Goal: Check status: Check status

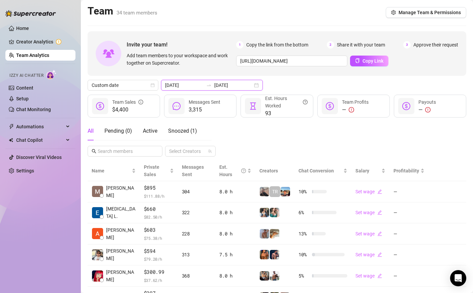
click at [214, 83] on input "[DATE]" at bounding box center [233, 85] width 38 height 7
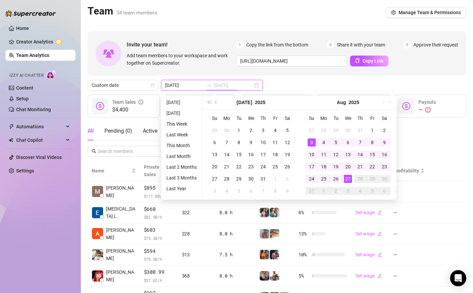
type input "[DATE]"
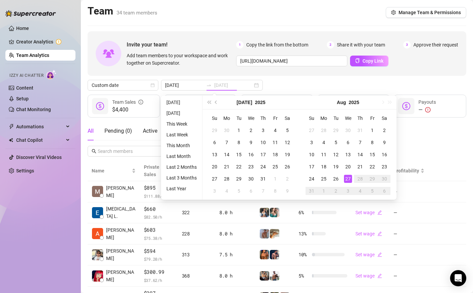
click at [350, 177] on div "27" at bounding box center [348, 179] width 8 height 8
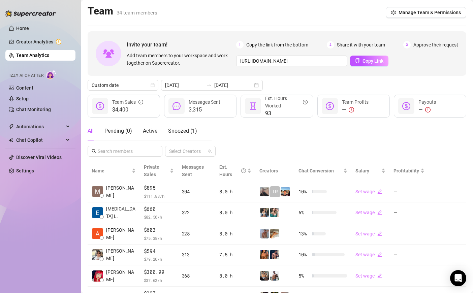
scroll to position [138, 0]
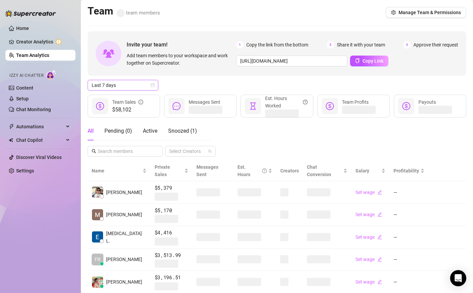
click at [128, 88] on span "Last 7 days" at bounding box center [123, 85] width 63 height 10
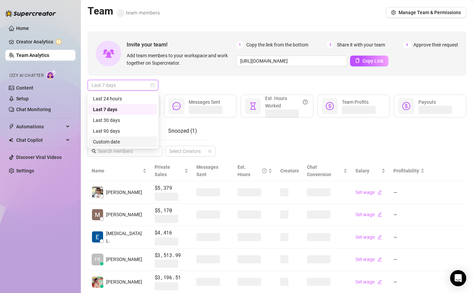
click at [143, 140] on div "Custom date" at bounding box center [123, 141] width 60 height 7
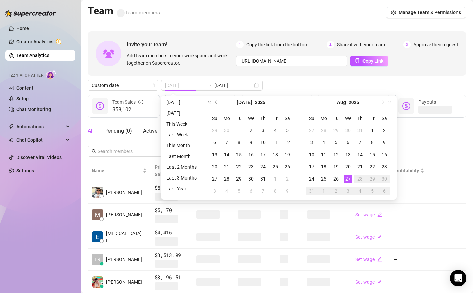
click at [352, 178] on td "27" at bounding box center [348, 179] width 12 height 12
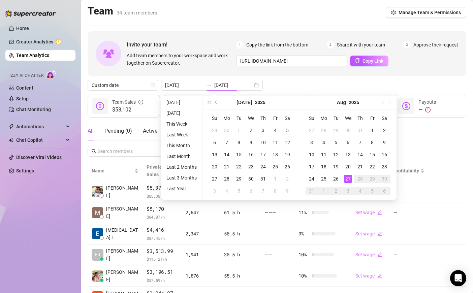
type input "[DATE]"
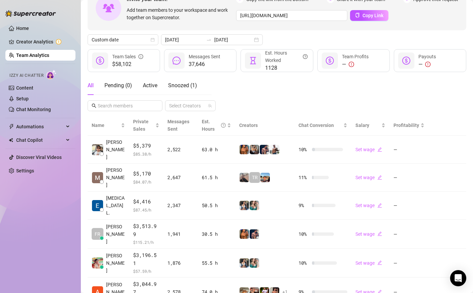
scroll to position [28, 0]
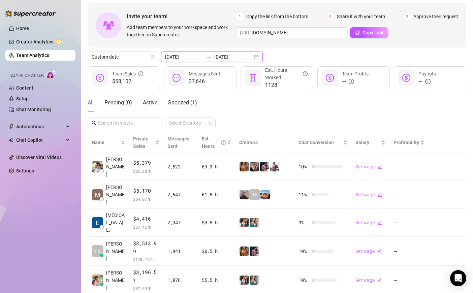
click at [214, 58] on input "[DATE]" at bounding box center [233, 56] width 38 height 7
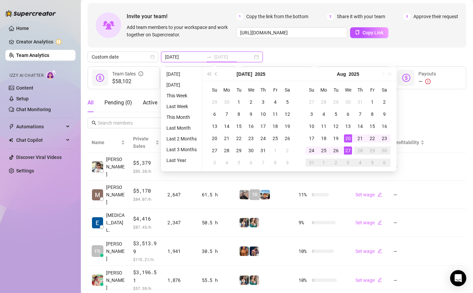
type input "[DATE]"
click at [349, 151] on div "27" at bounding box center [348, 151] width 8 height 8
type input "[DATE]"
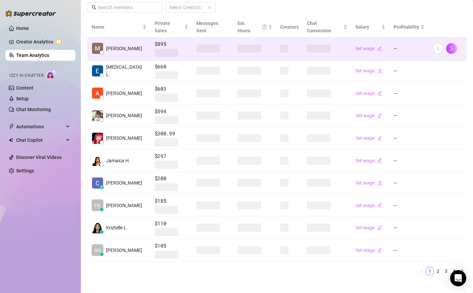
scroll to position [138, 0]
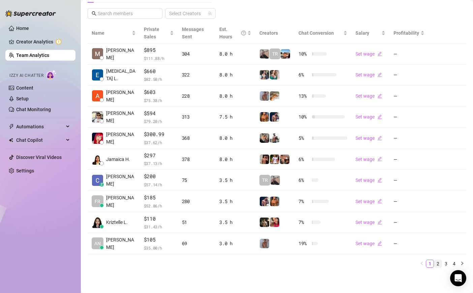
click at [437, 262] on link "2" at bounding box center [438, 263] width 7 height 7
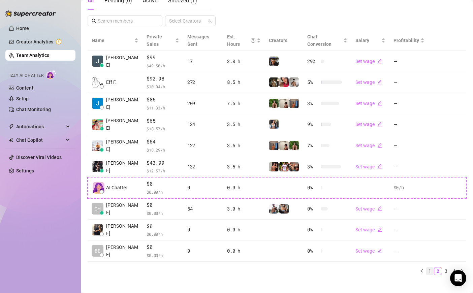
click at [430, 268] on link "1" at bounding box center [430, 271] width 7 height 7
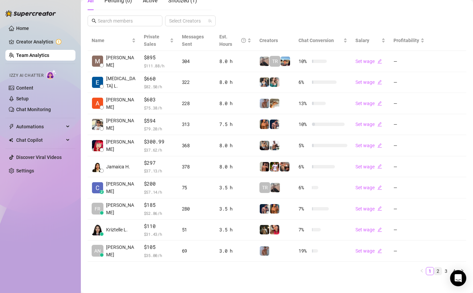
click at [437, 269] on link "2" at bounding box center [438, 271] width 7 height 7
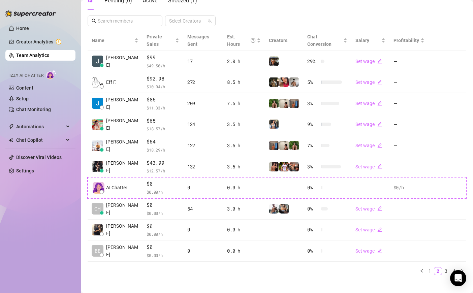
click at [448, 268] on div "Name Private Sales Messages Sent Est. Hours Creators Chat Conversion Salary Pro…" at bounding box center [277, 155] width 379 height 251
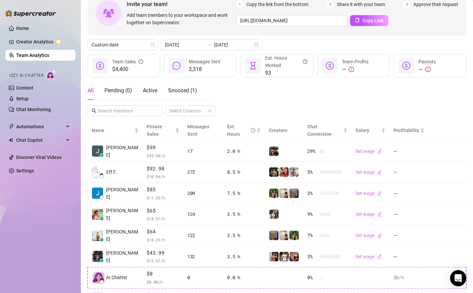
scroll to position [0, 0]
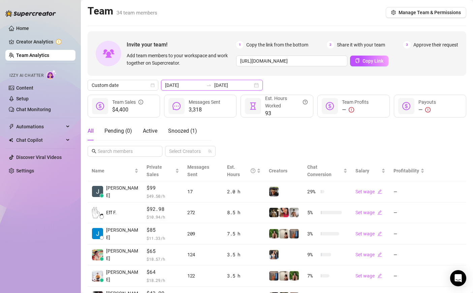
click at [214, 83] on input "[DATE]" at bounding box center [233, 85] width 38 height 7
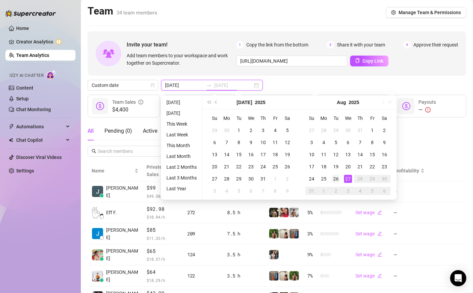
type input "[DATE]"
click at [337, 179] on div "26" at bounding box center [336, 179] width 8 height 8
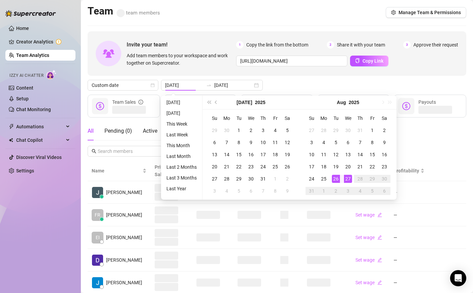
type input "[DATE]"
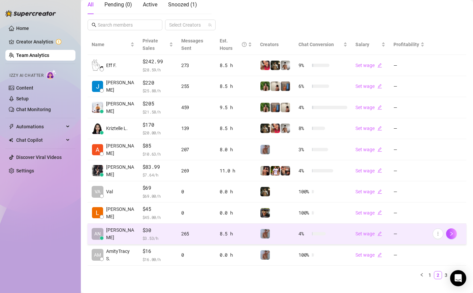
scroll to position [138, 0]
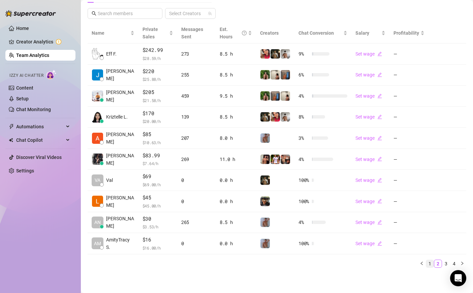
click at [431, 262] on link "1" at bounding box center [430, 263] width 7 height 7
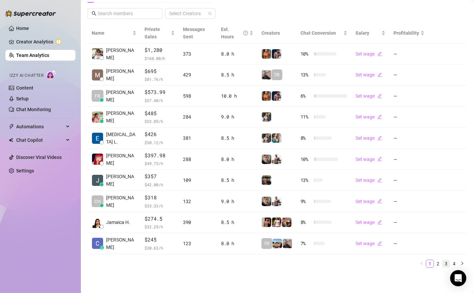
click at [442, 263] on li "3" at bounding box center [446, 264] width 8 height 8
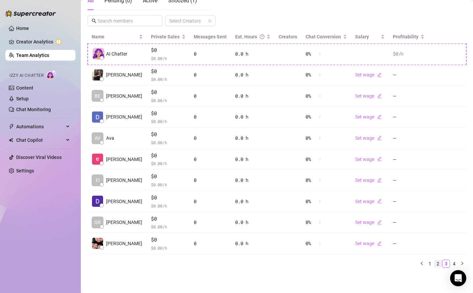
click at [436, 263] on link "2" at bounding box center [438, 263] width 7 height 7
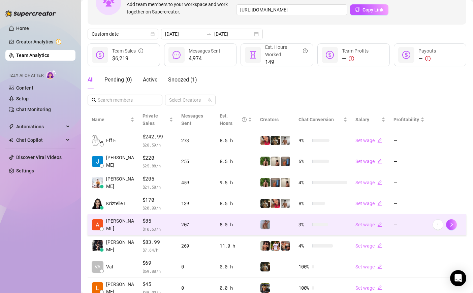
scroll to position [138, 0]
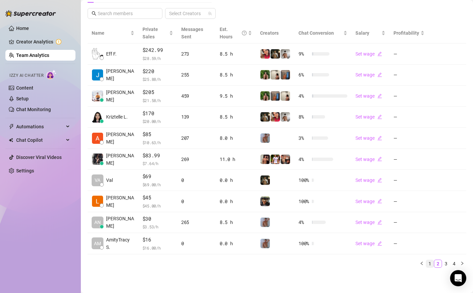
click at [428, 262] on link "1" at bounding box center [430, 263] width 7 height 7
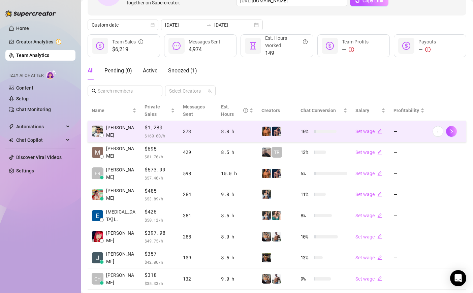
scroll to position [0, 0]
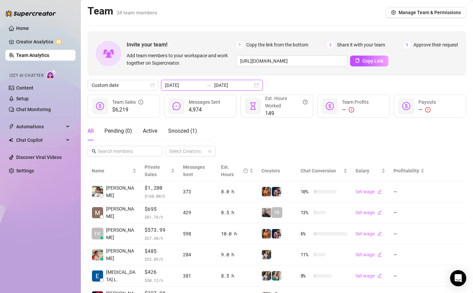
click at [215, 84] on input "[DATE]" at bounding box center [233, 85] width 38 height 7
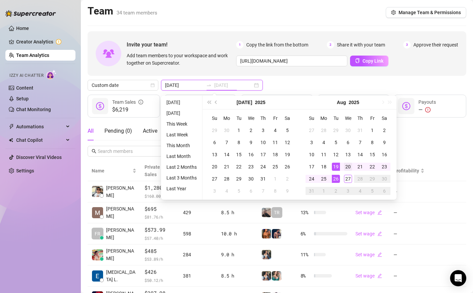
type input "[DATE]"
click at [347, 172] on td "20" at bounding box center [348, 167] width 12 height 12
drag, startPoint x: 347, startPoint y: 172, endPoint x: 347, endPoint y: 179, distance: 7.8
click at [347, 179] on tbody "27 28 29 30 31 1 2 3 4 5 6 7 8 9 10 11 12 13 14 15 16 17 18 19 20 21 22 23 24 2…" at bounding box center [348, 160] width 85 height 73
click at [347, 179] on div "27" at bounding box center [348, 179] width 8 height 8
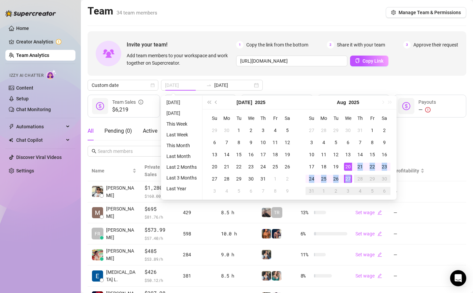
click at [347, 175] on div "Chat Conversion" at bounding box center [324, 170] width 47 height 7
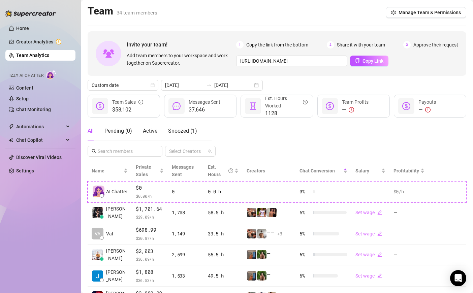
type input "[DATE]"
click at [347, 175] on div "Chat Conversion" at bounding box center [324, 170] width 48 height 7
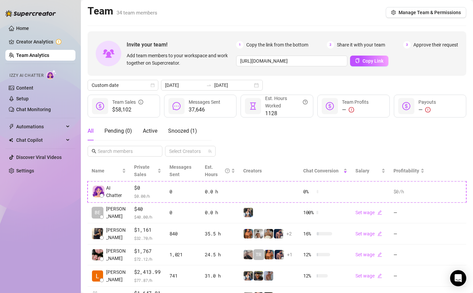
click at [417, 143] on div "All Pending ( 0 ) Active Snoozed ( 1 ) Select Creators" at bounding box center [277, 139] width 379 height 35
click at [221, 83] on input "[DATE]" at bounding box center [233, 85] width 38 height 7
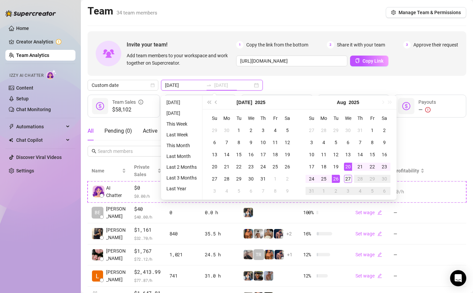
type input "[DATE]"
click at [345, 175] on div "27" at bounding box center [348, 179] width 8 height 8
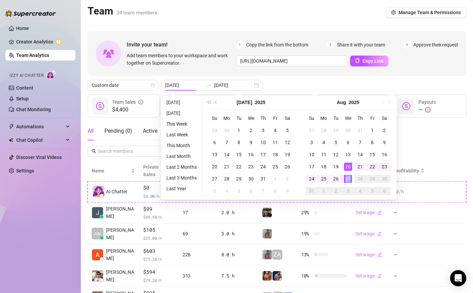
type input "[DATE]"
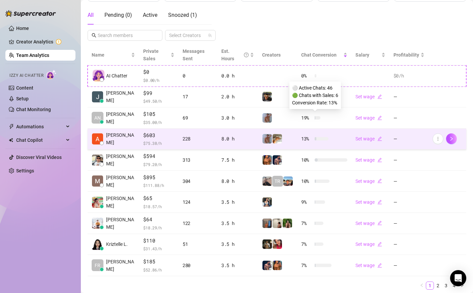
scroll to position [130, 0]
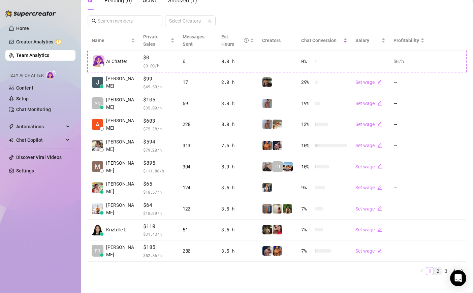
click at [439, 268] on link "2" at bounding box center [438, 271] width 7 height 7
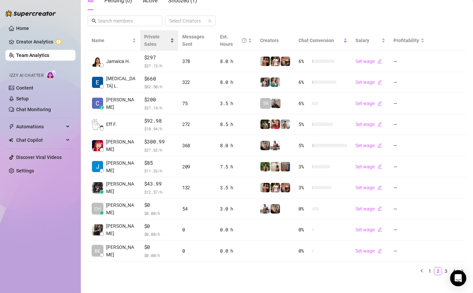
click at [169, 37] on div "Private Sales" at bounding box center [159, 40] width 30 height 15
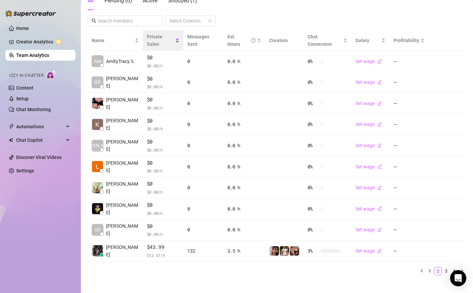
click at [175, 39] on div "Private Sales" at bounding box center [163, 40] width 33 height 15
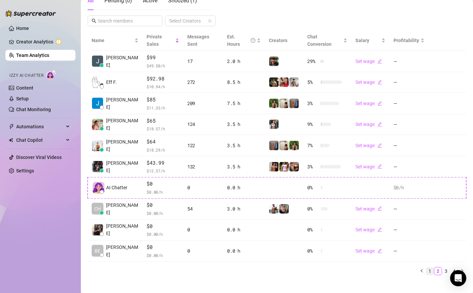
click at [433, 268] on link "1" at bounding box center [430, 271] width 7 height 7
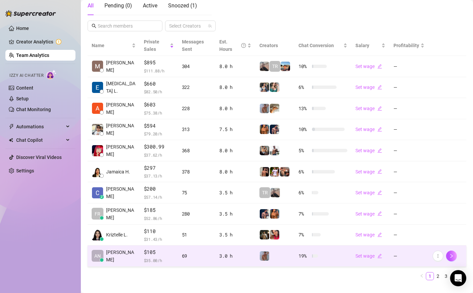
scroll to position [138, 0]
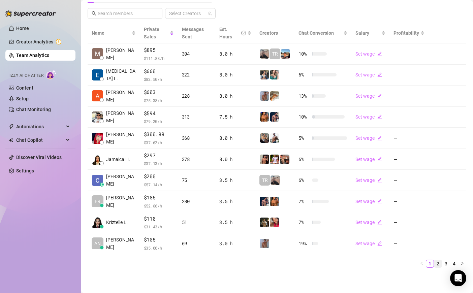
click at [439, 265] on link "2" at bounding box center [438, 263] width 7 height 7
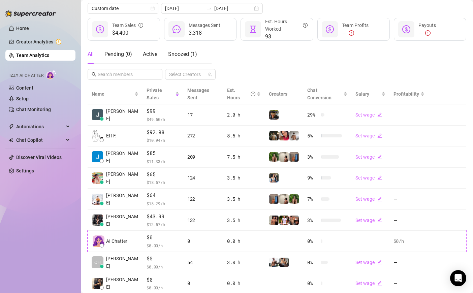
scroll to position [130, 0]
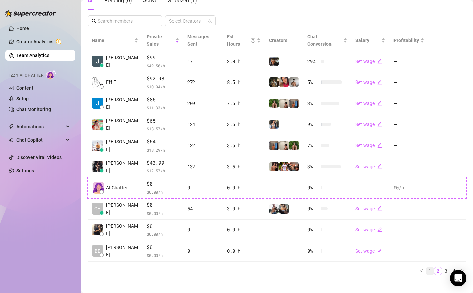
click at [429, 267] on li "1" at bounding box center [430, 271] width 8 height 8
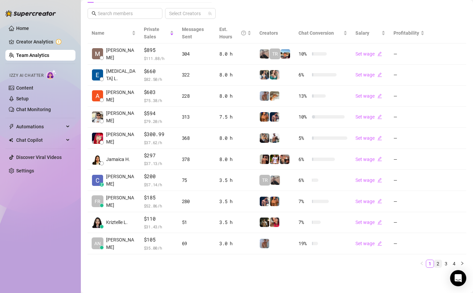
click at [437, 266] on link "2" at bounding box center [438, 263] width 7 height 7
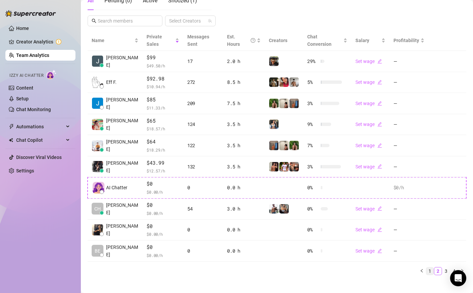
click at [431, 268] on link "1" at bounding box center [430, 271] width 7 height 7
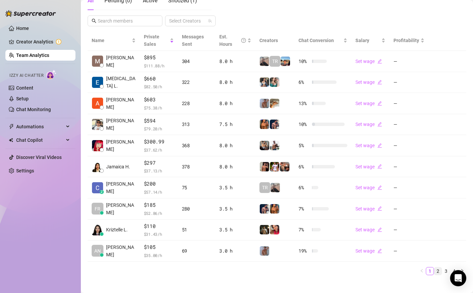
click at [438, 269] on link "2" at bounding box center [438, 271] width 7 height 7
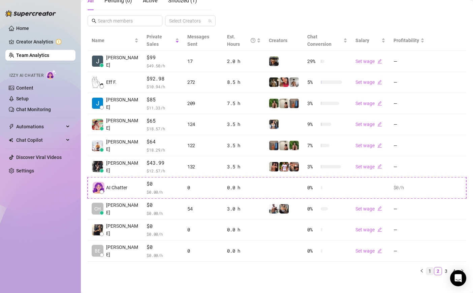
click at [431, 268] on link "1" at bounding box center [430, 271] width 7 height 7
